Goal: Find specific page/section: Find specific page/section

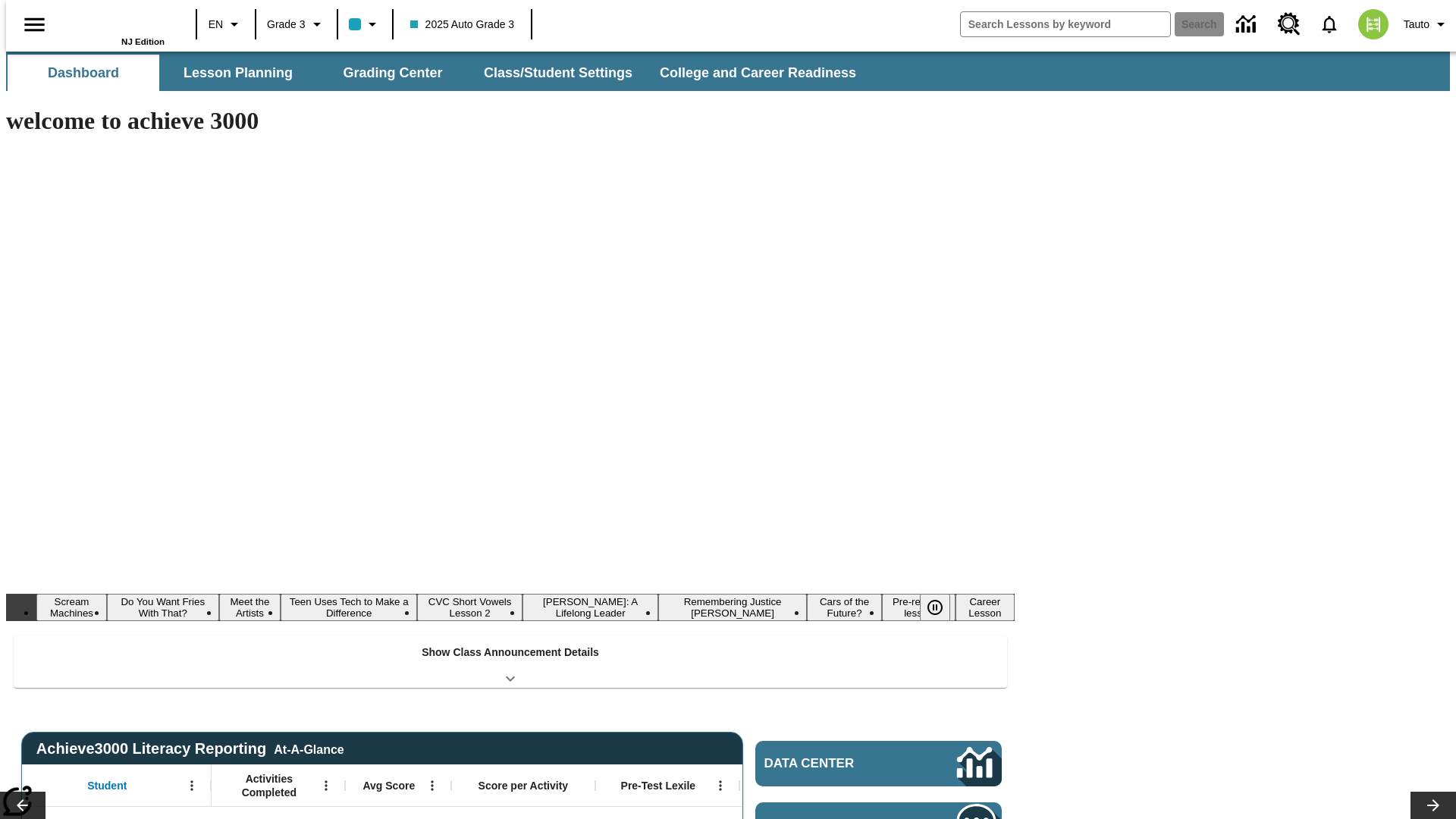
type input "-1"
click at [232, 73] on button "Lesson Planning" at bounding box center [239, 72] width 152 height 36
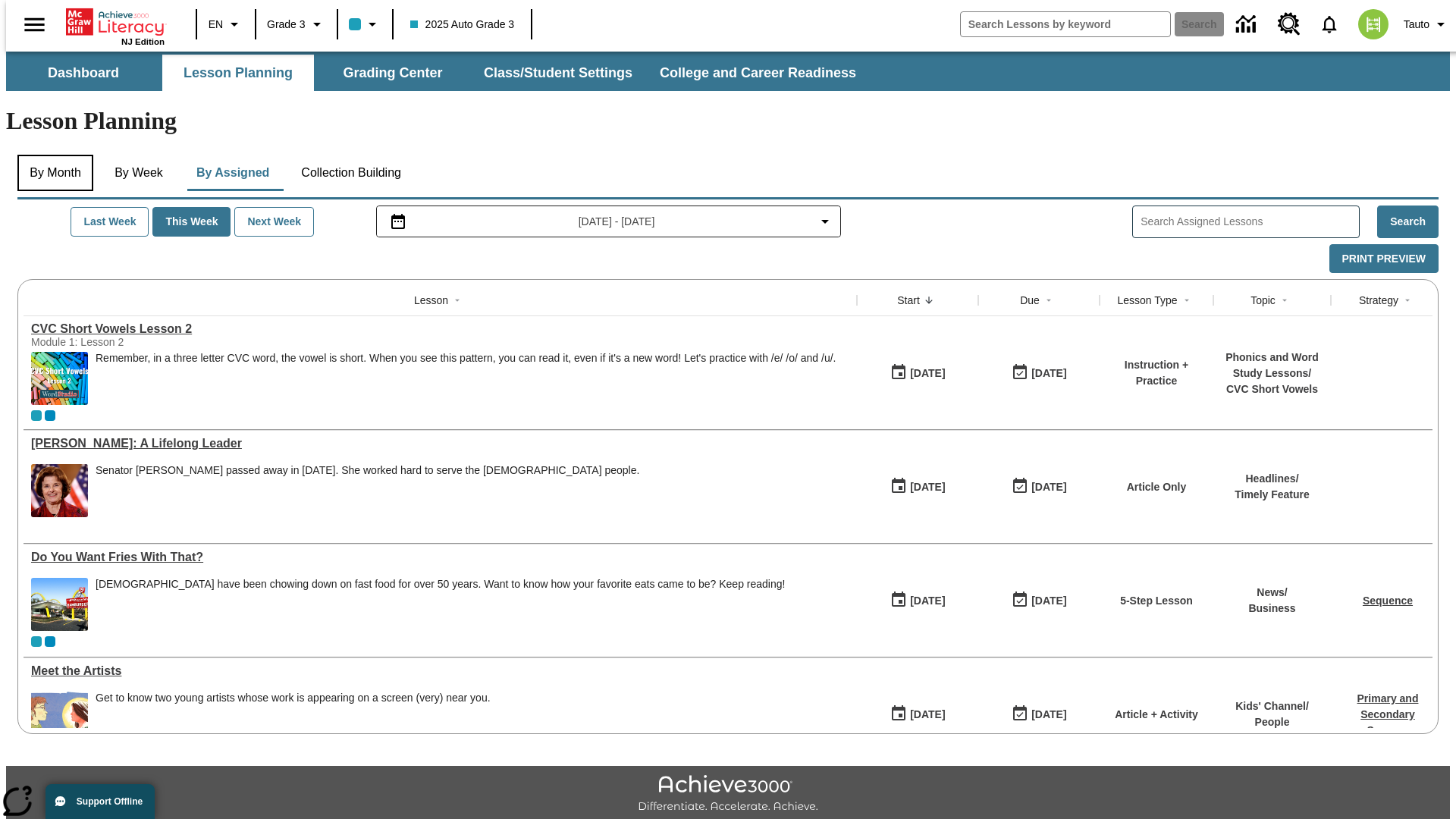
click at [50, 155] on button "By Month" at bounding box center [55, 173] width 76 height 36
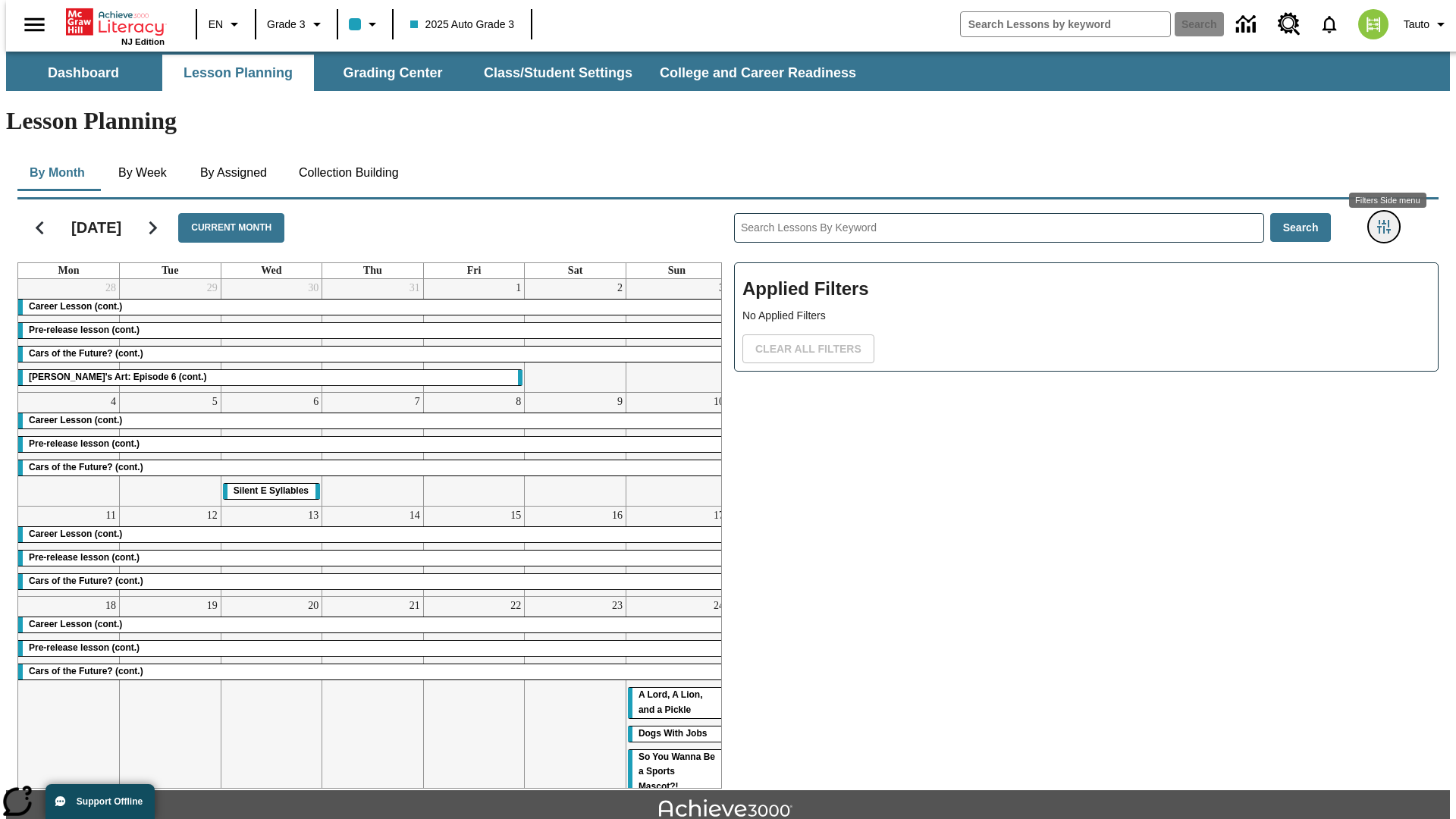
click at [1389, 219] on icon "Filters Side menu" at bounding box center [1384, 226] width 13 height 13
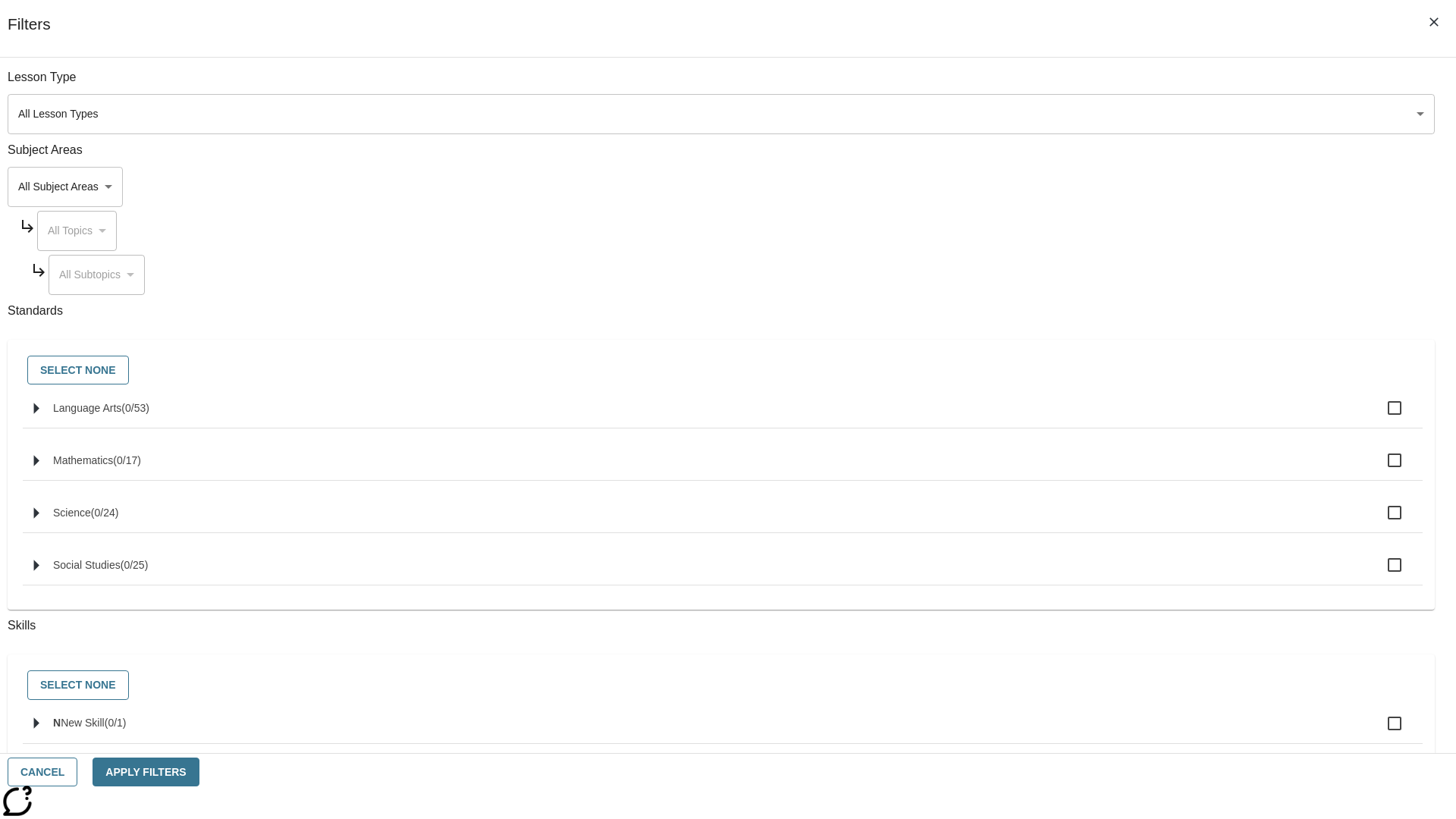
click at [1092, 114] on body "Skip to main content [GEOGRAPHIC_DATA] Edition EN Grade 3 2025 Auto Grade 3 Sea…" at bounding box center [727, 469] width 1444 height 836
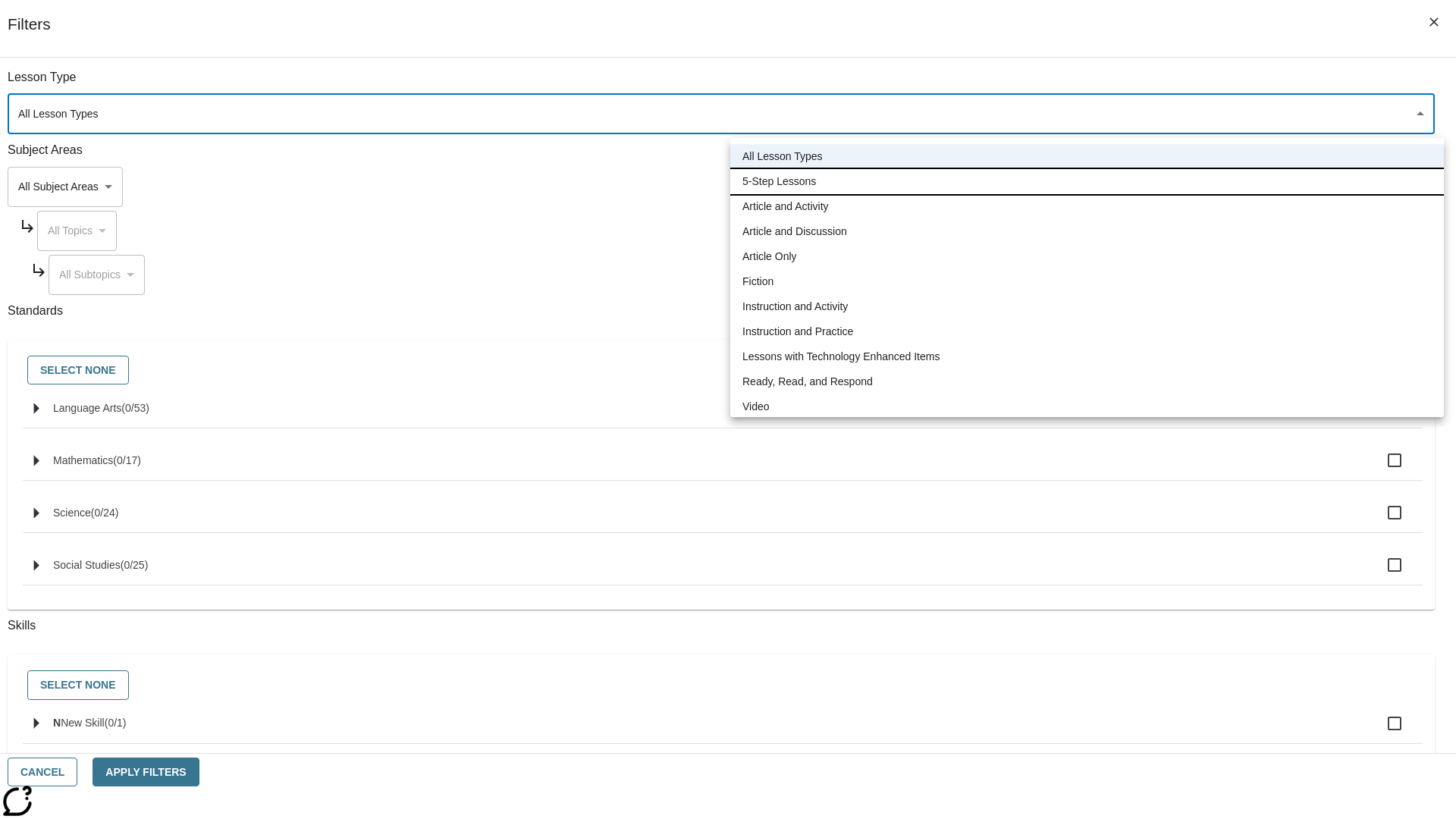
click at [1086, 181] on li "5-Step Lessons" at bounding box center [1086, 181] width 714 height 25
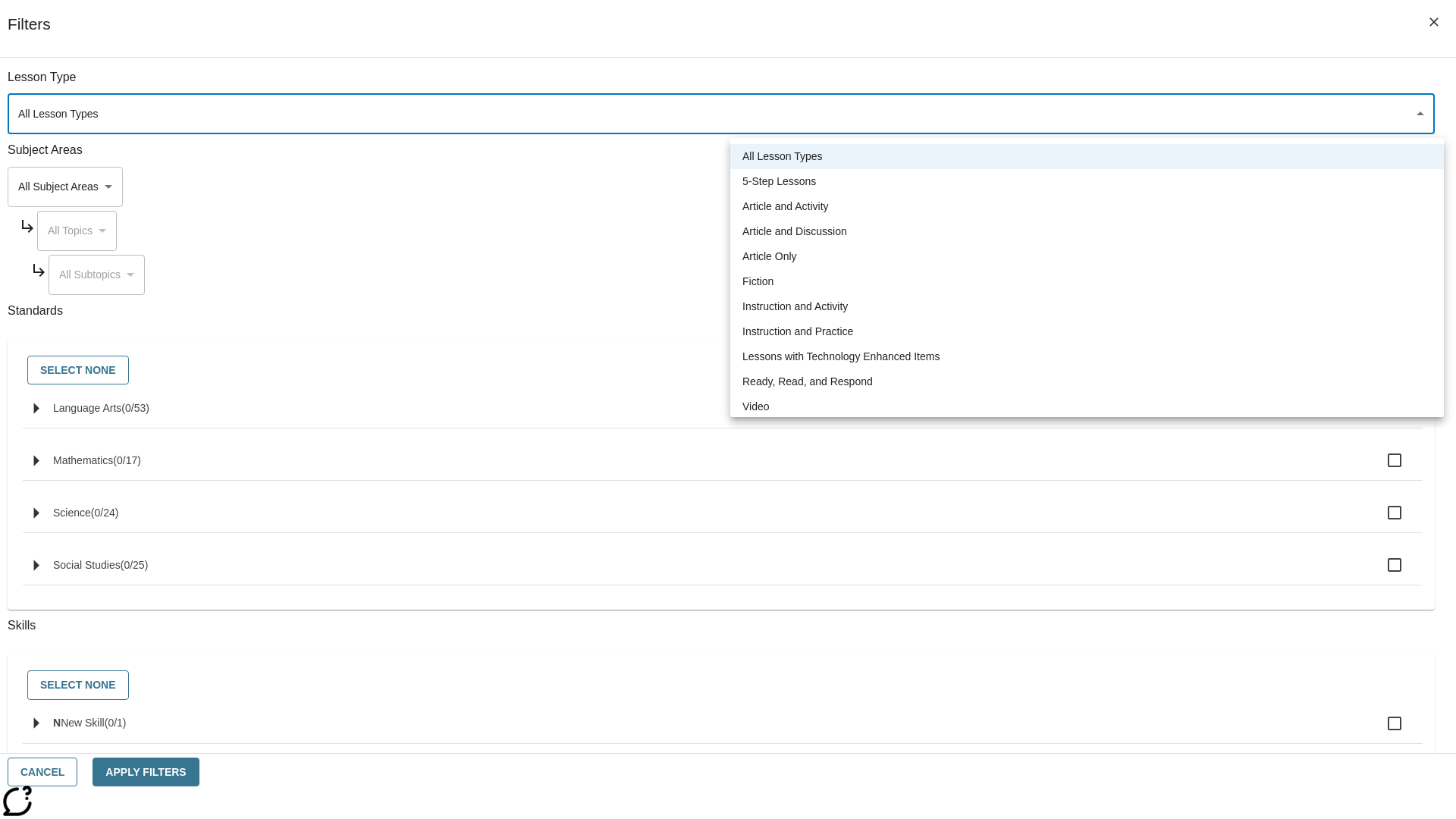
type input "1"
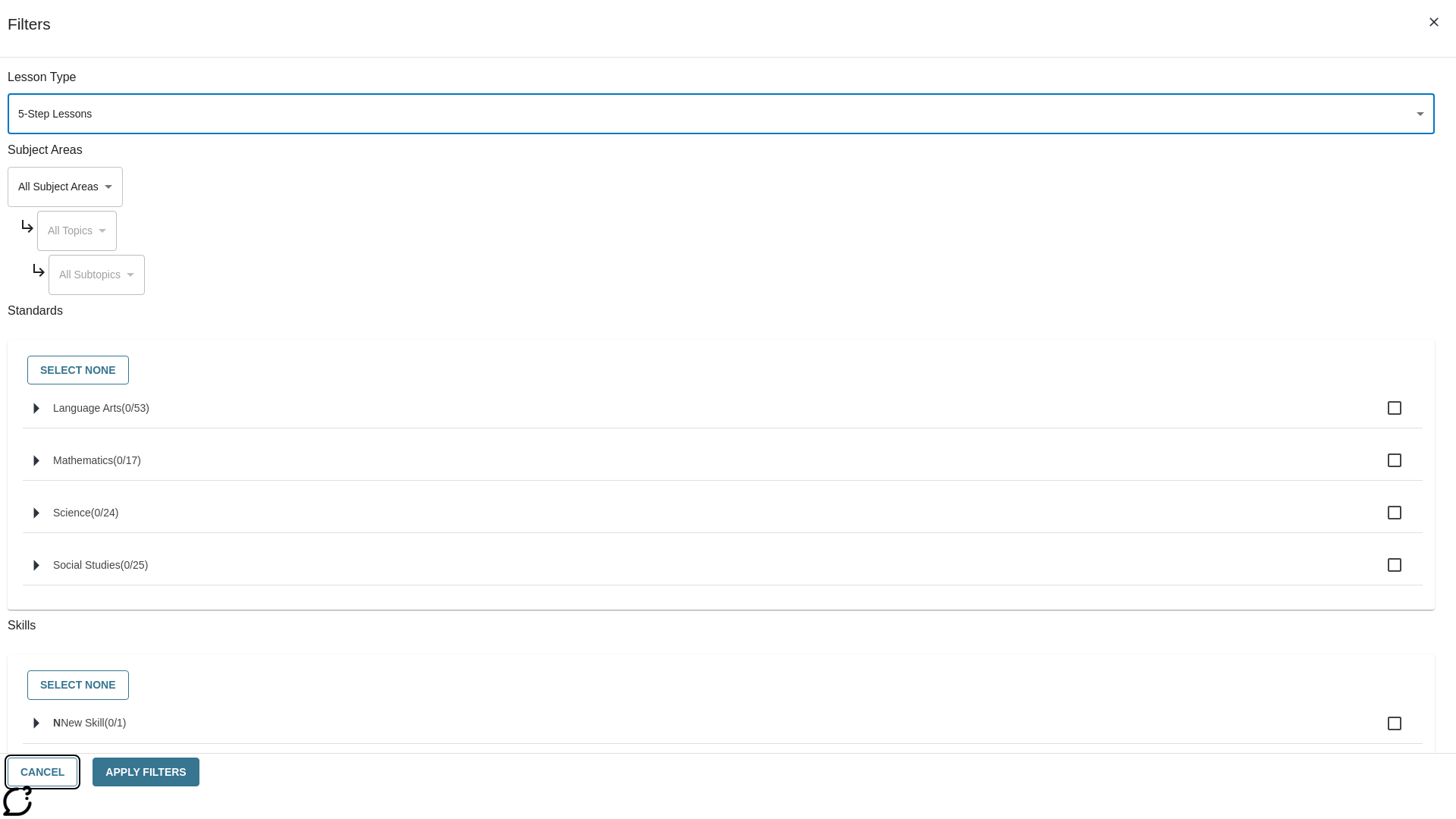
click at [77, 771] on button "Cancel" at bounding box center [42, 771] width 69 height 29
click at [1389, 219] on icon "Filters Side menu" at bounding box center [1384, 226] width 13 height 13
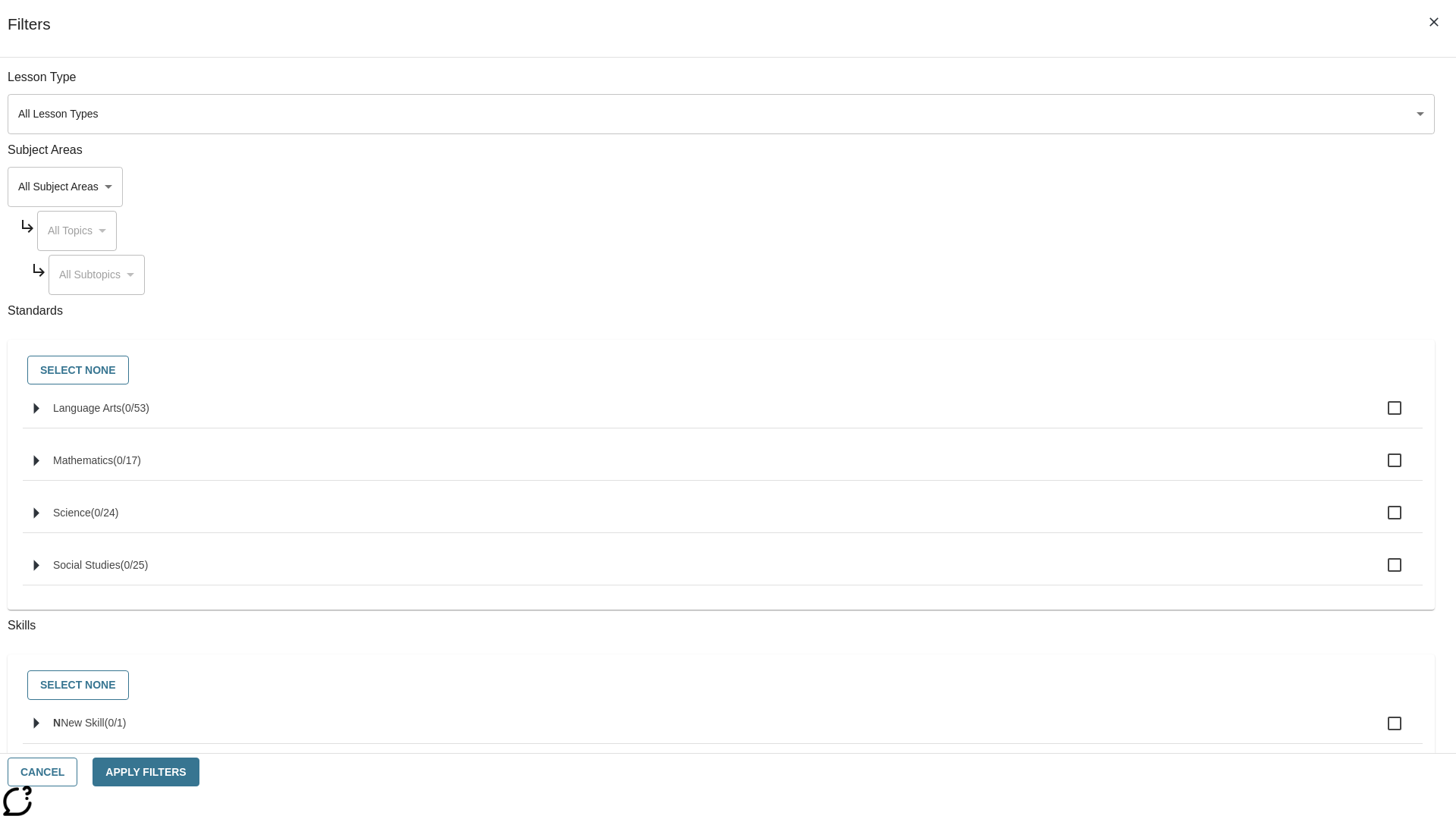
click at [1092, 114] on body "Skip to main content [GEOGRAPHIC_DATA] Edition EN Grade 3 2025 Auto Grade 3 Sea…" at bounding box center [727, 469] width 1444 height 836
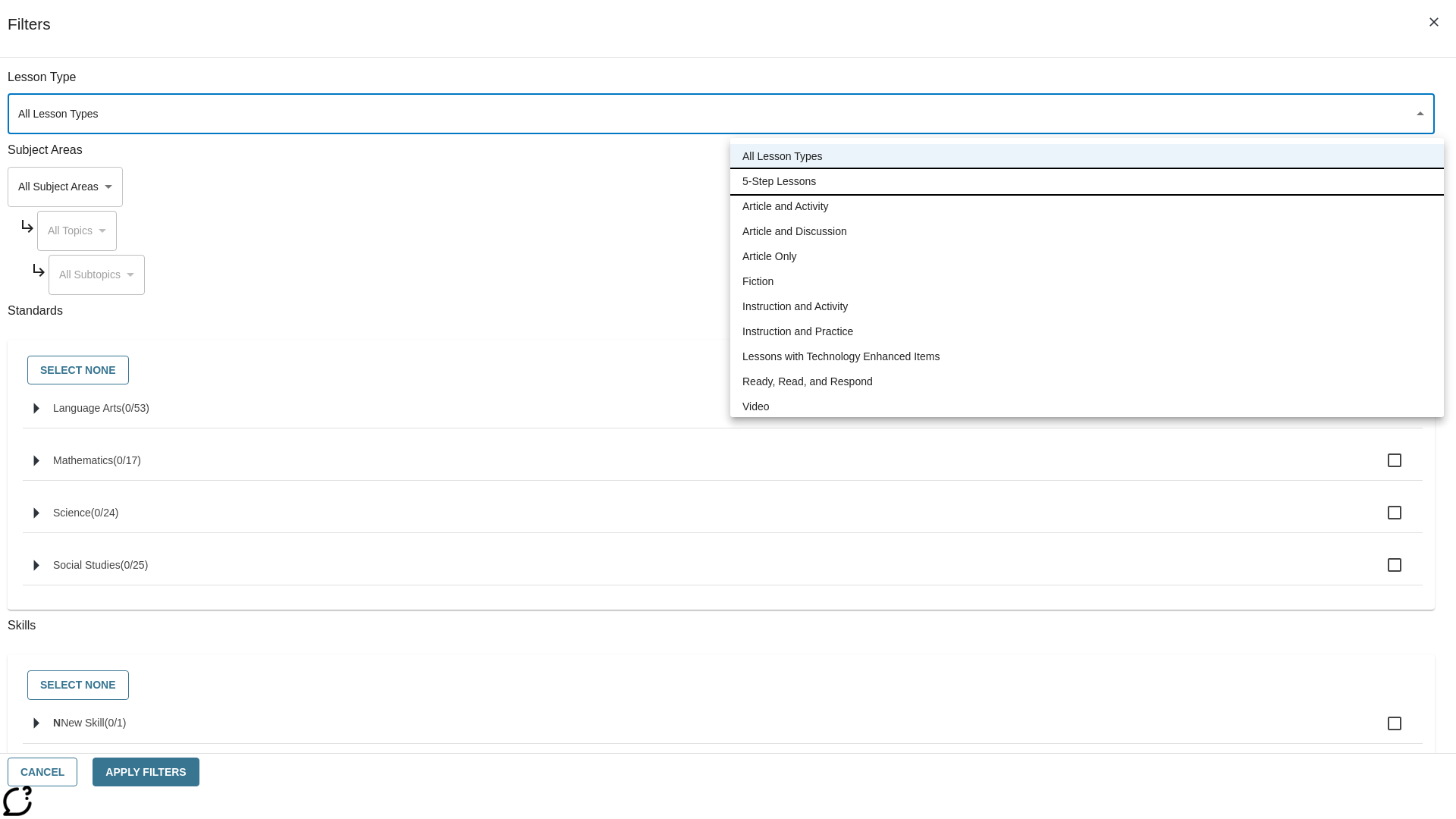
click at [1086, 181] on li "5-Step Lessons" at bounding box center [1086, 181] width 714 height 25
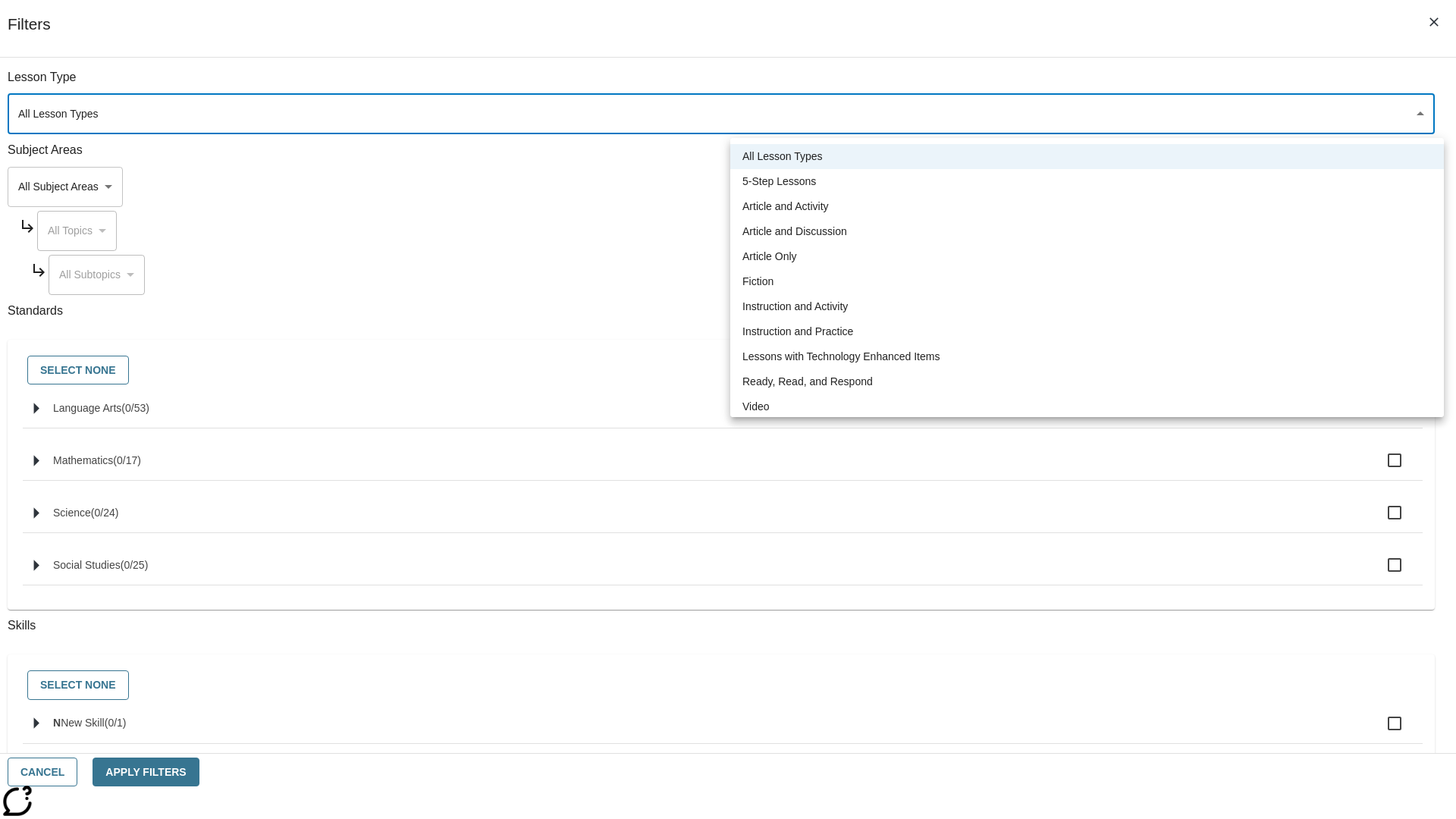
type input "1"
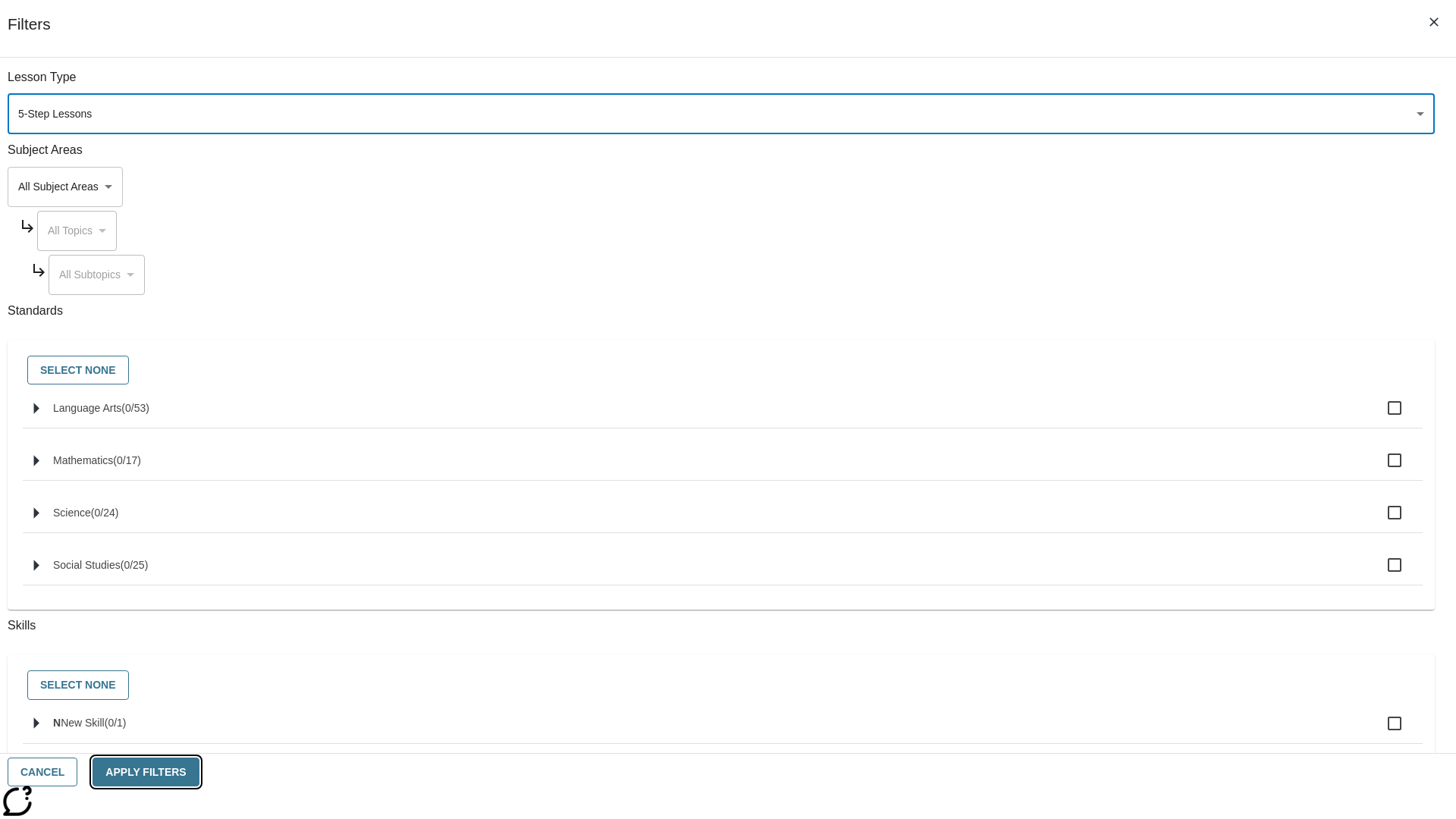
click at [199, 771] on button "Apply Filters" at bounding box center [145, 771] width 106 height 29
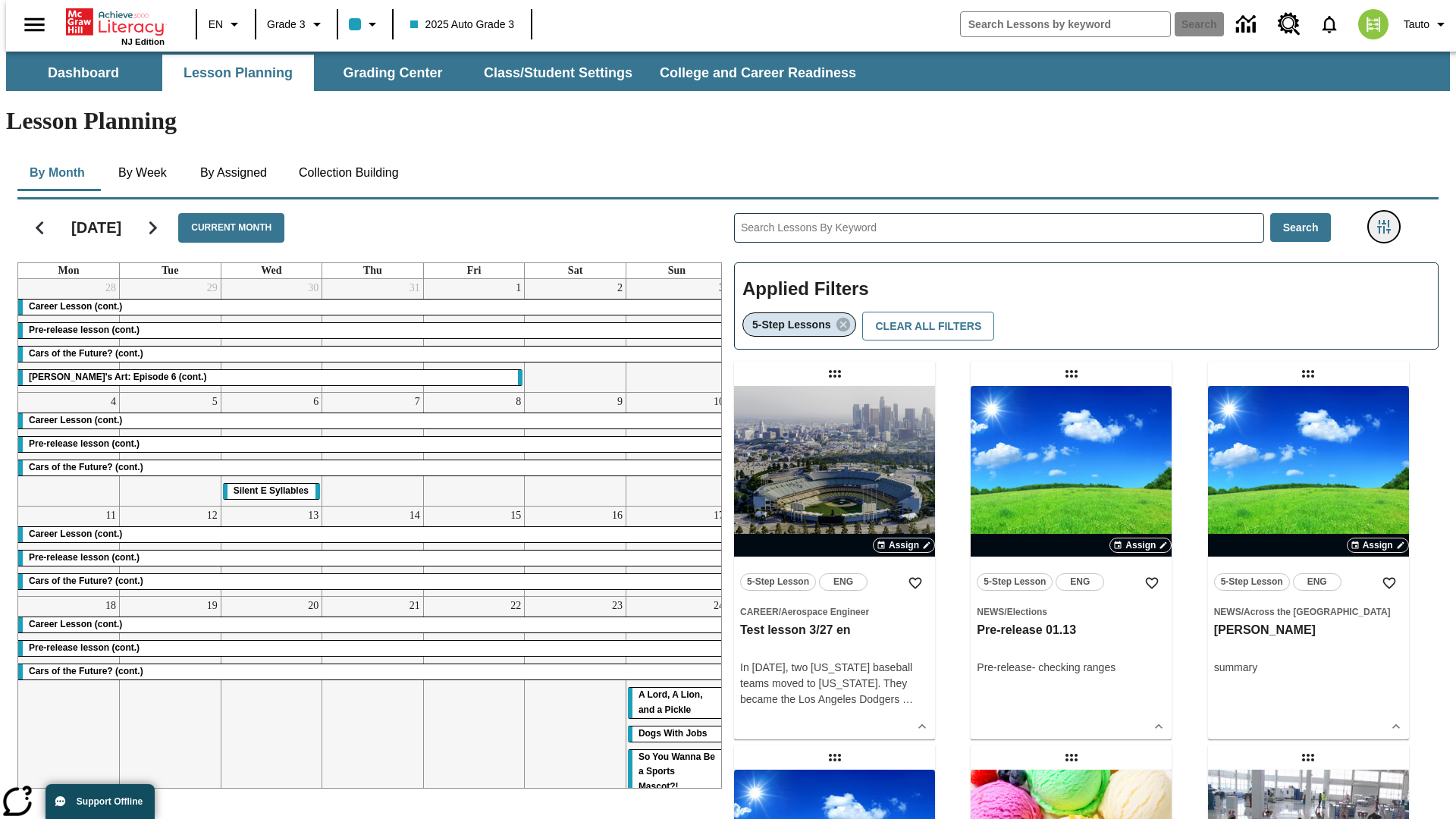
click at [1389, 219] on icon "Filters Side menu" at bounding box center [1384, 226] width 13 height 13
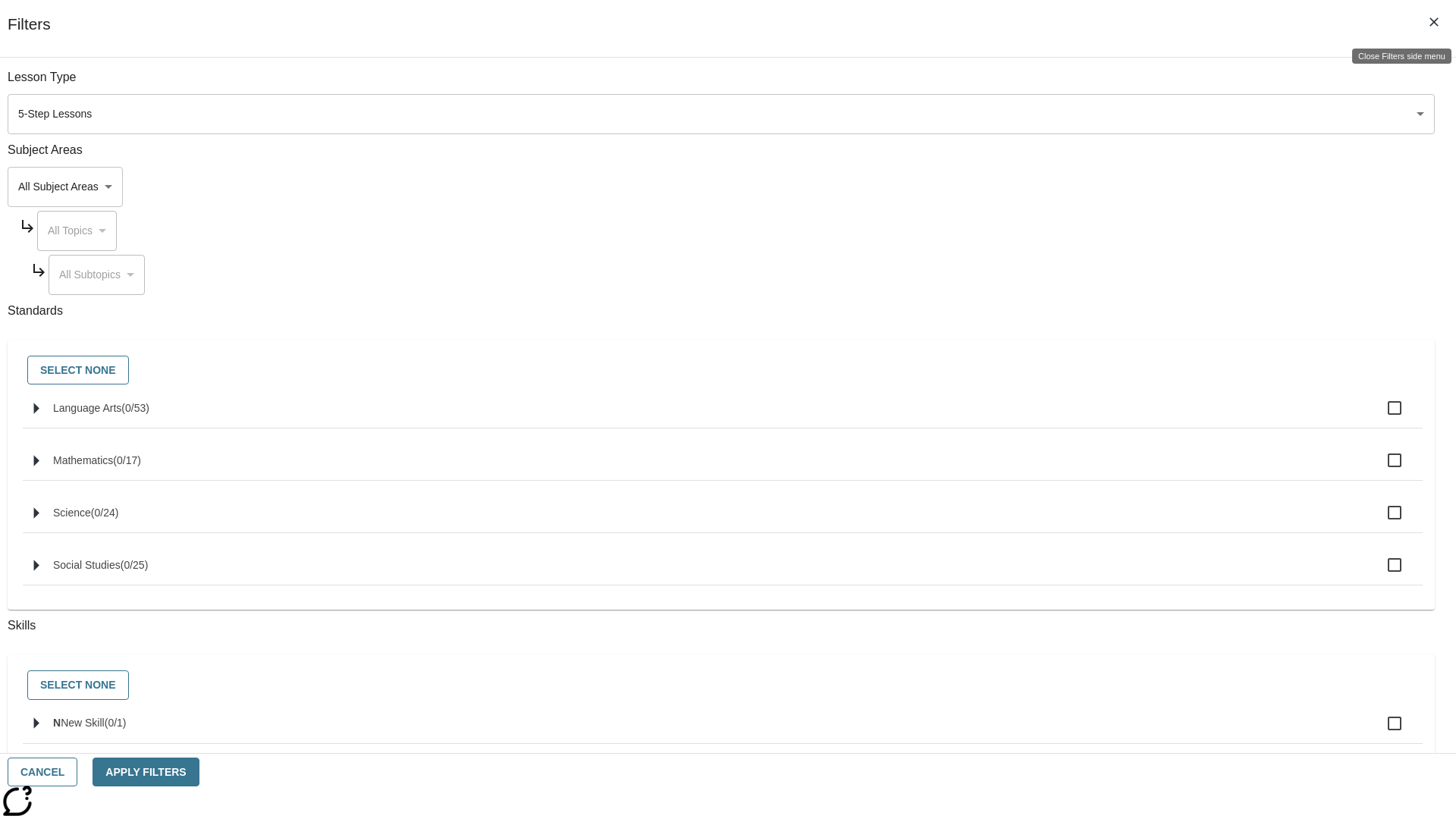
click at [1434, 22] on icon "Close Filters side menu" at bounding box center [1434, 22] width 10 height 10
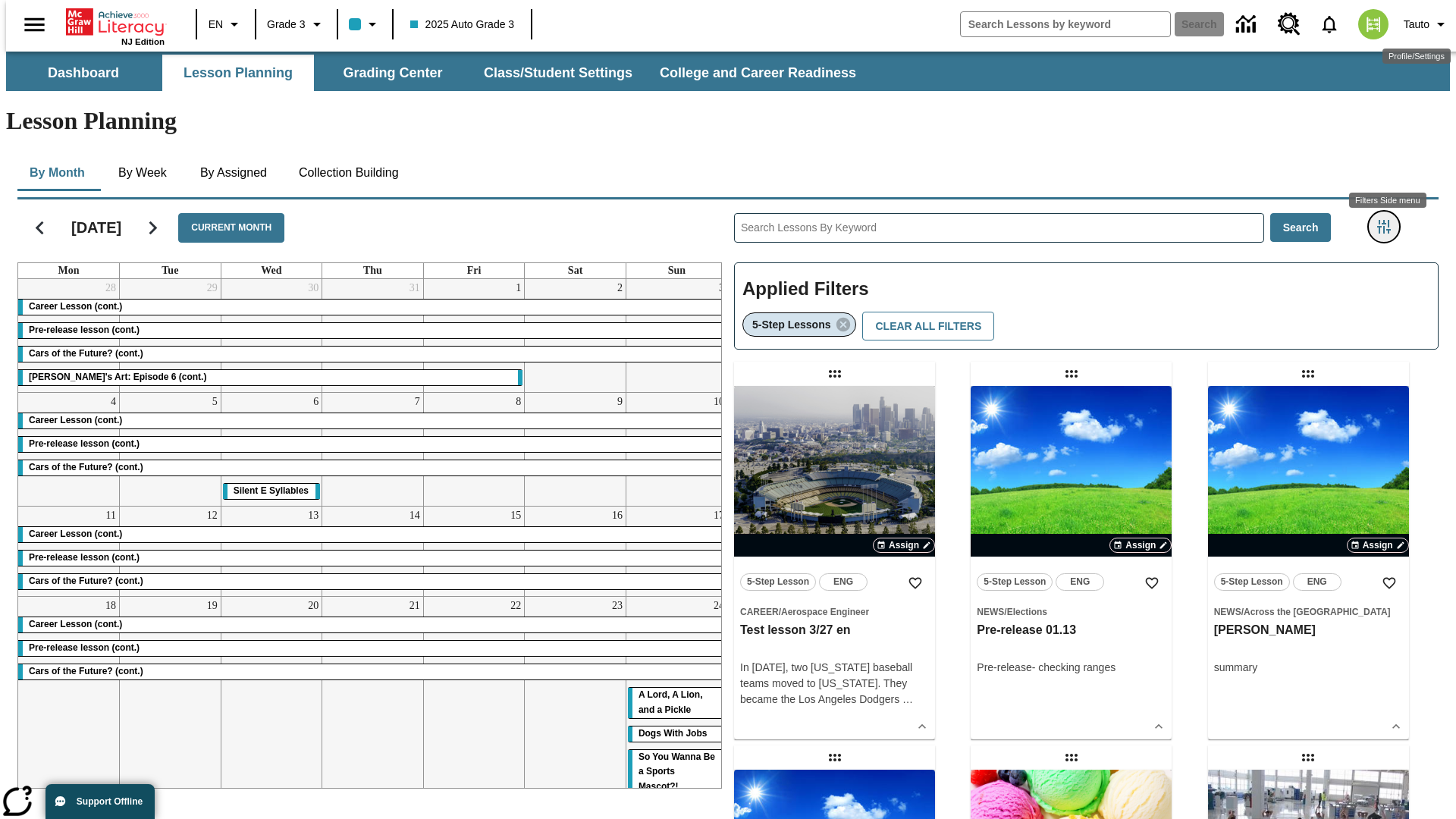
click at [1389, 219] on icon "Filters Side menu" at bounding box center [1384, 226] width 13 height 13
